Goal: Information Seeking & Learning: Learn about a topic

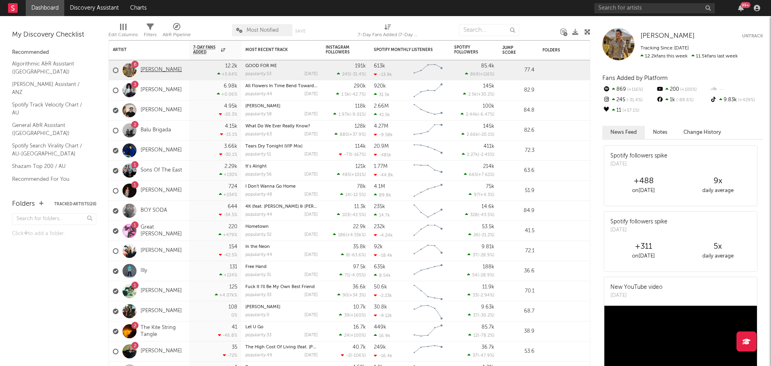
click at [166, 73] on link "[PERSON_NAME]" at bounding box center [161, 70] width 41 height 7
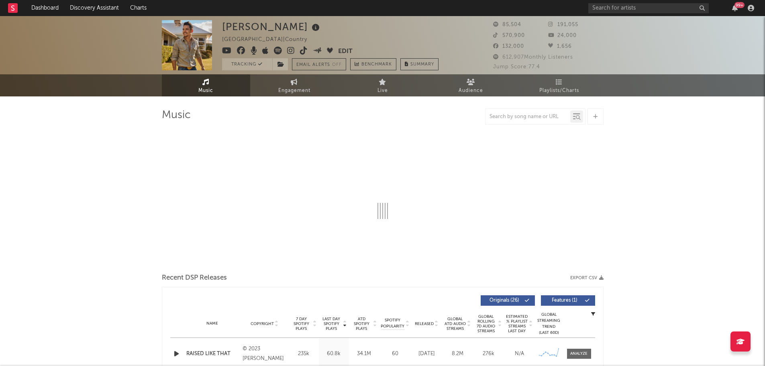
select select "6m"
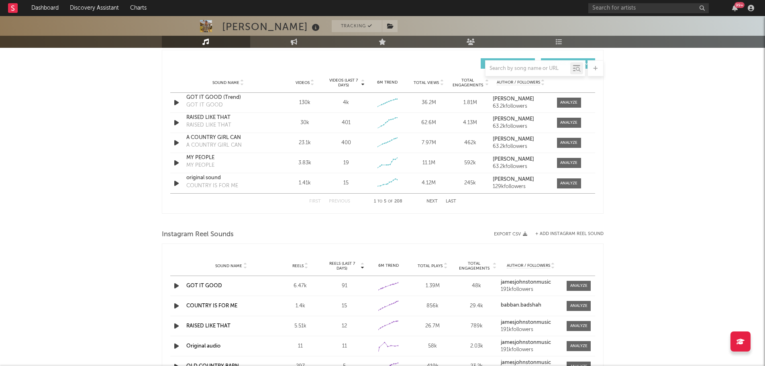
scroll to position [522, 0]
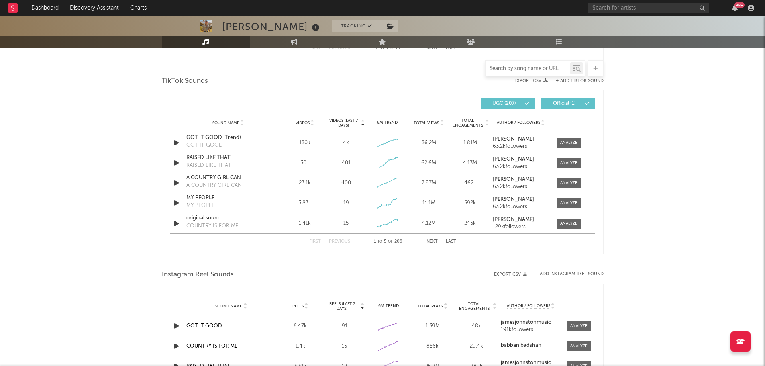
click at [506, 67] on input "text" at bounding box center [528, 68] width 85 height 6
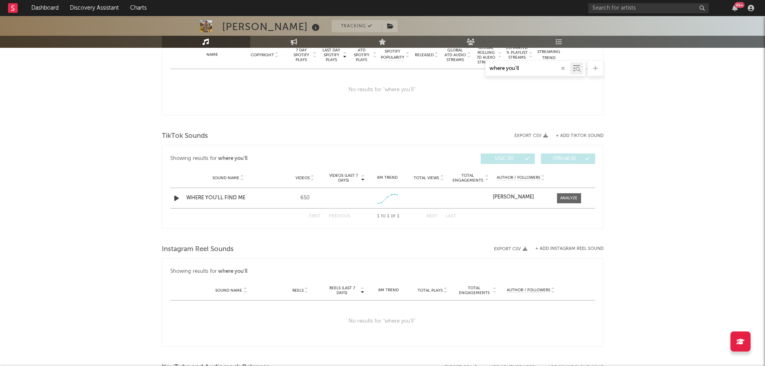
scroll to position [327, 0]
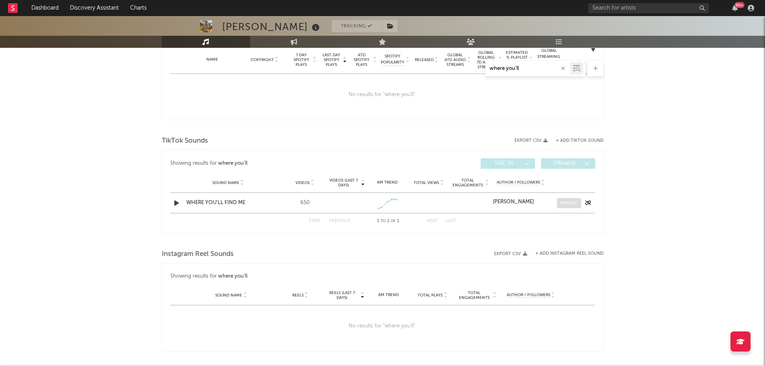
type input "where you'll"
click at [575, 206] on span at bounding box center [569, 203] width 24 height 10
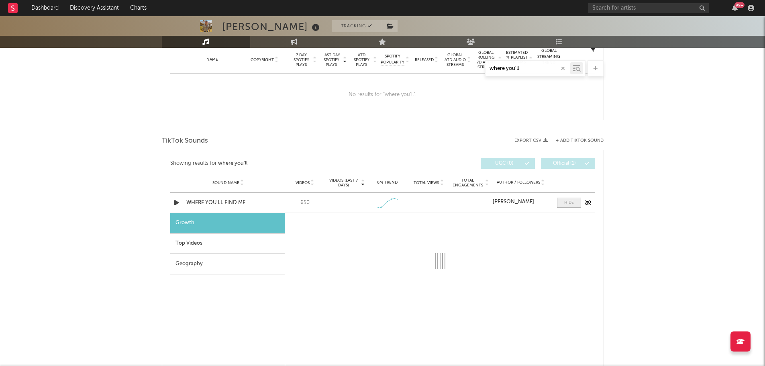
select select "1w"
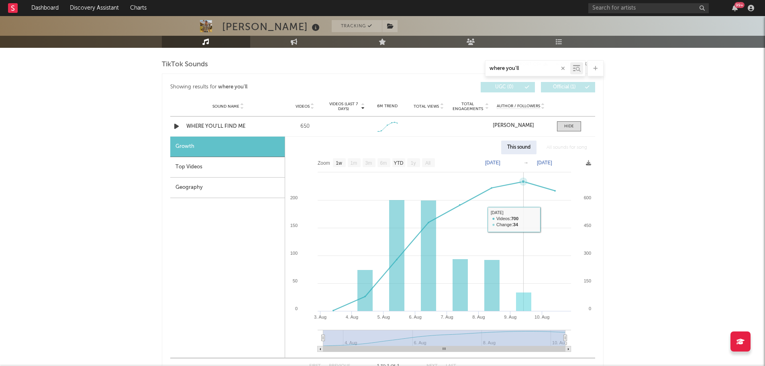
scroll to position [408, 0]
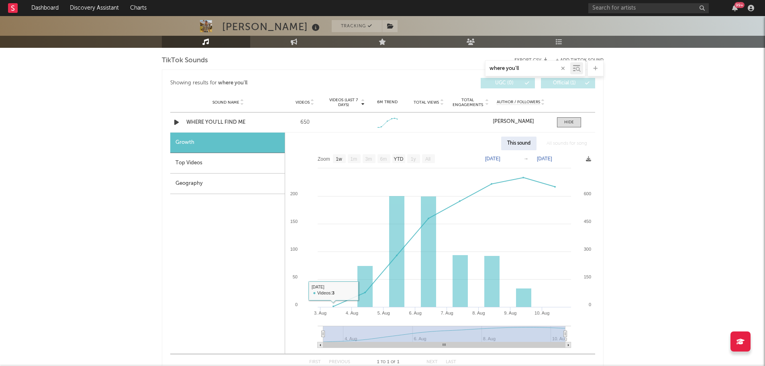
click at [208, 165] on div "Top Videos" at bounding box center [227, 163] width 114 height 20
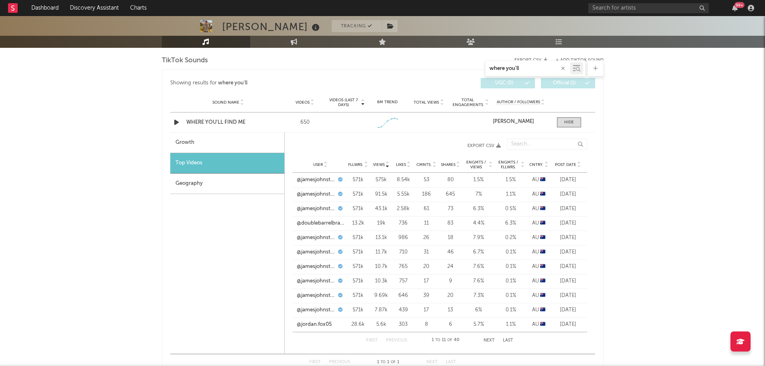
click at [380, 165] on span "Views" at bounding box center [379, 164] width 12 height 5
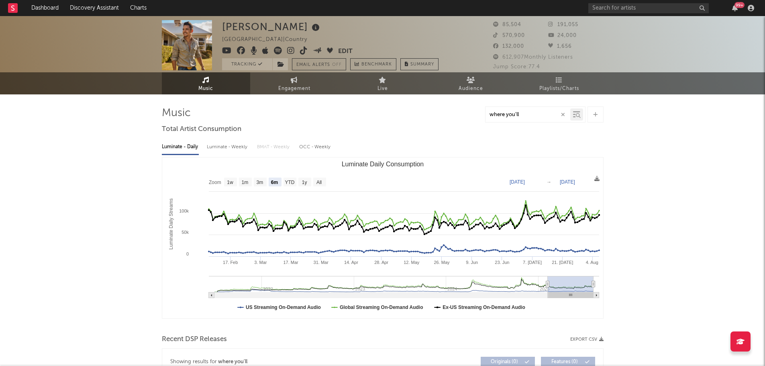
scroll to position [0, 0]
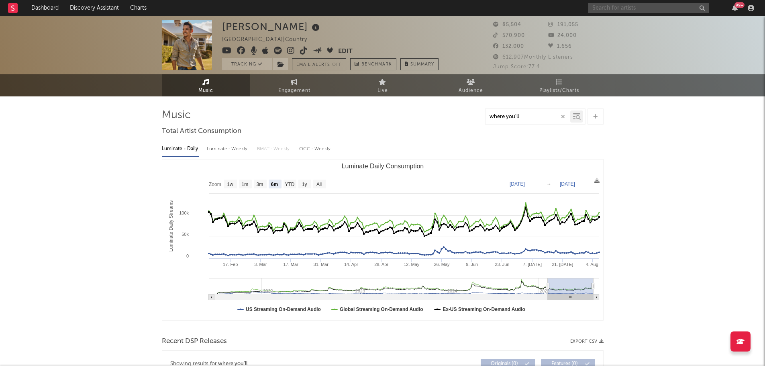
click at [631, 11] on input "text" at bounding box center [648, 8] width 120 height 10
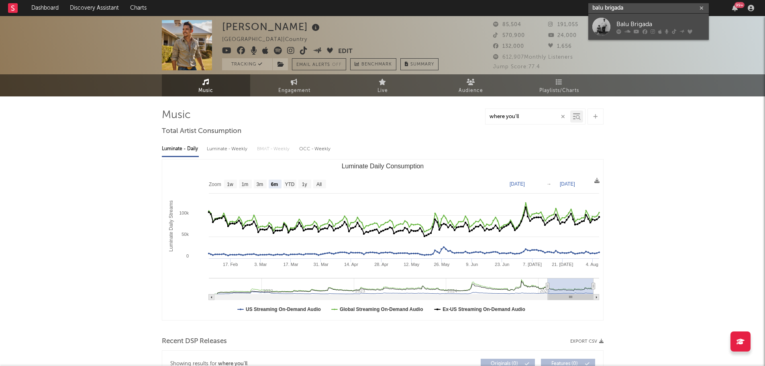
type input "balu brigada"
click at [604, 29] on div at bounding box center [601, 27] width 18 height 18
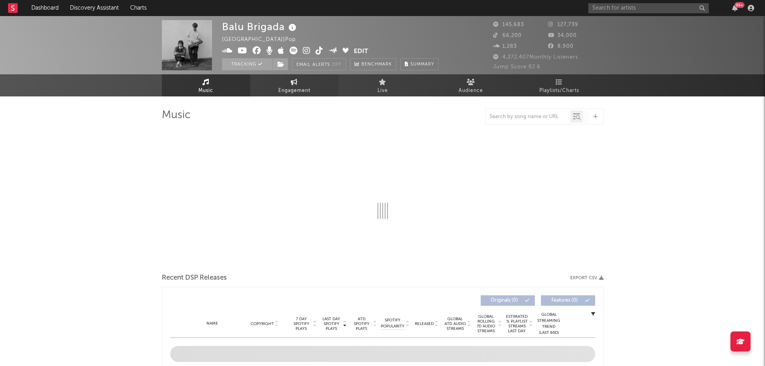
click at [300, 89] on span "Engagement" at bounding box center [294, 91] width 32 height 10
select select "1w"
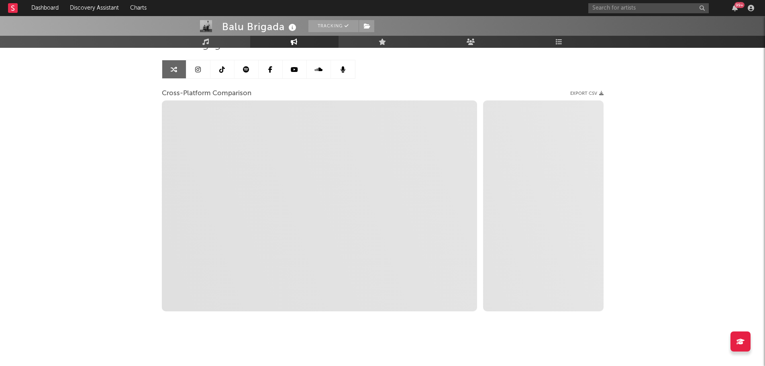
scroll to position [72, 0]
select select "1m"
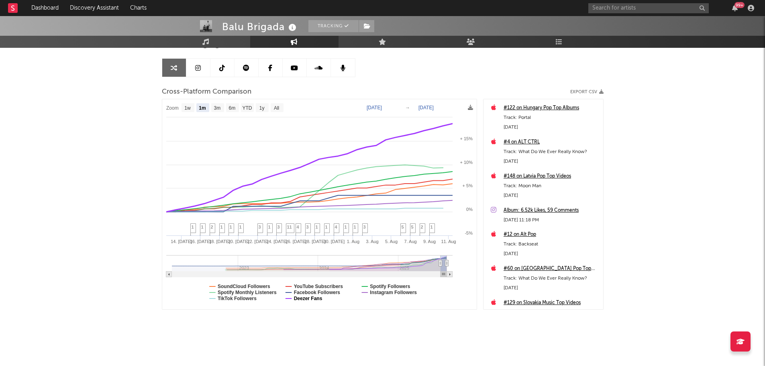
click at [308, 301] on text "Deezer Fans" at bounding box center [308, 299] width 29 height 6
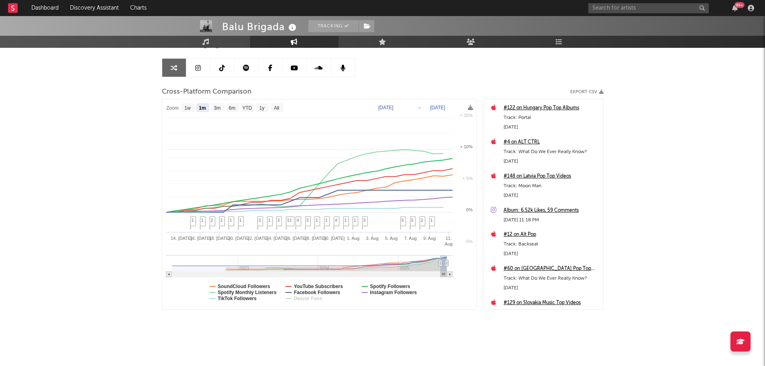
select select "1m"
